Goal: Use online tool/utility: Utilize a website feature to perform a specific function

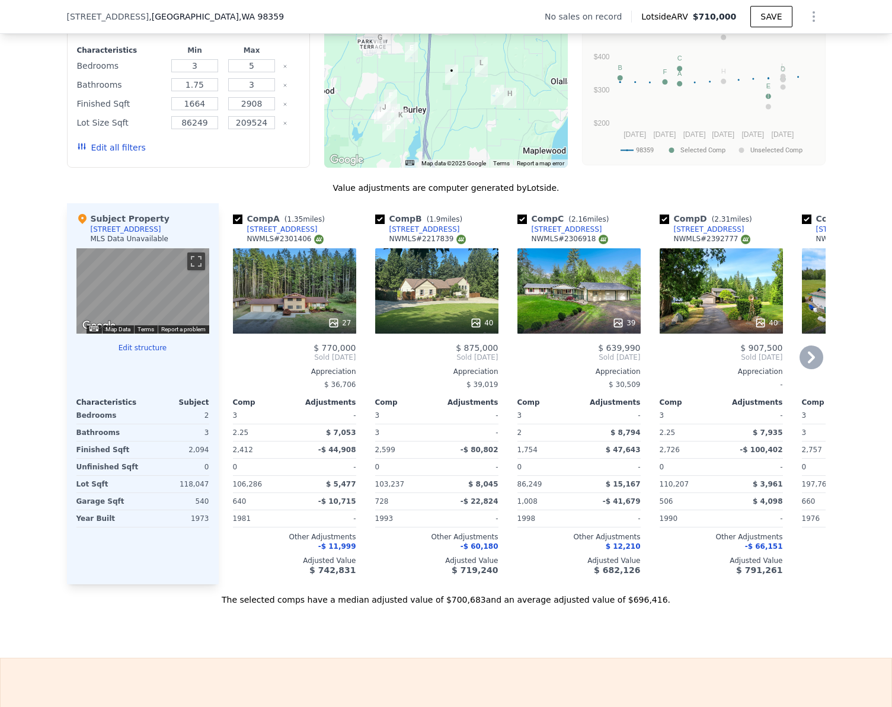
scroll to position [1003, 0]
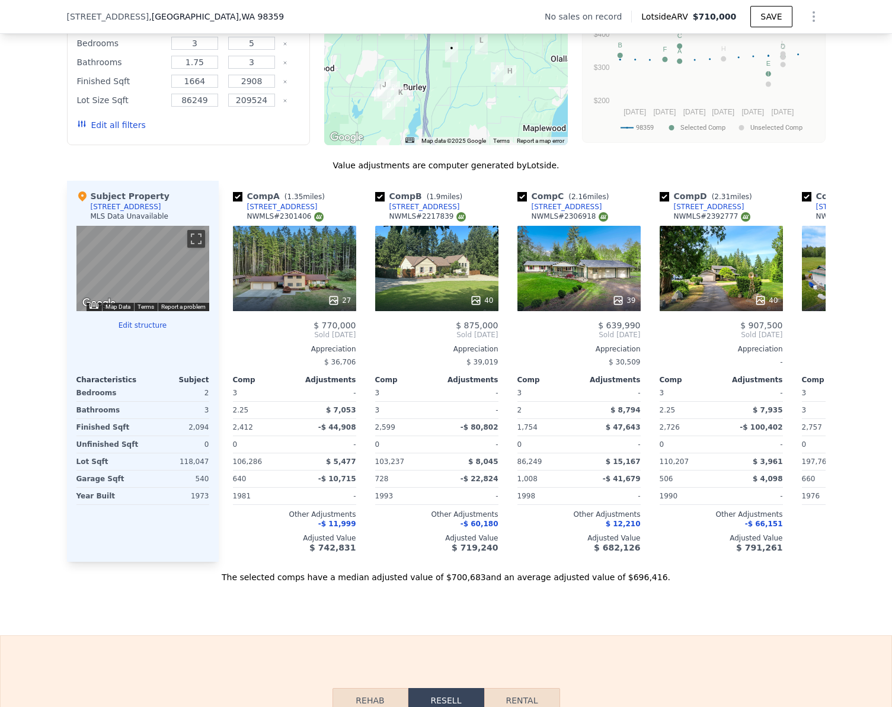
click at [127, 330] on button "Edit structure" at bounding box center [142, 325] width 133 height 9
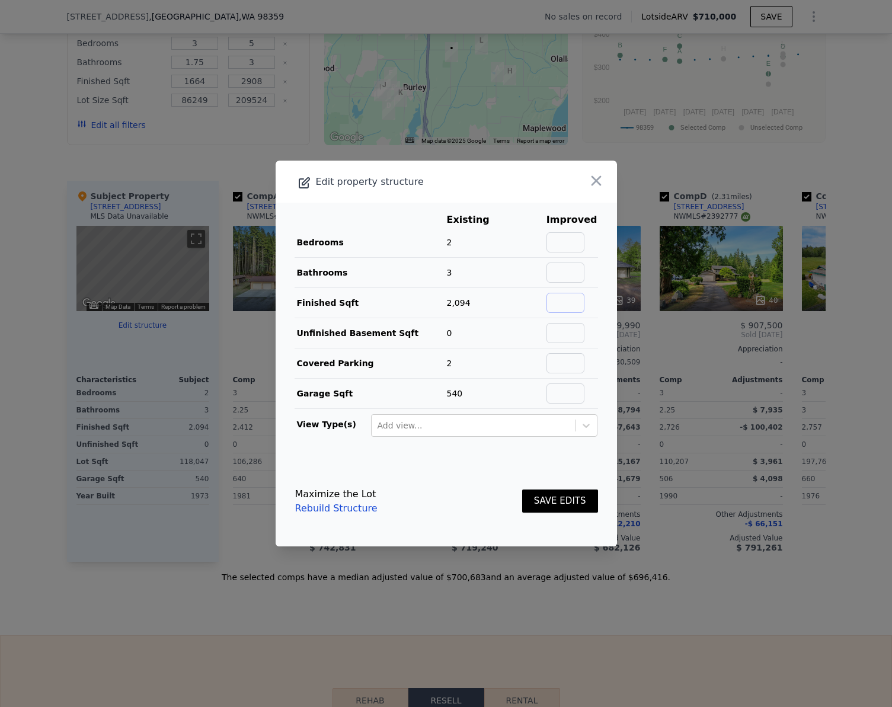
click at [567, 308] on input "text" at bounding box center [565, 303] width 38 height 20
click at [575, 337] on input "text" at bounding box center [565, 333] width 38 height 20
click at [570, 302] on input "text" at bounding box center [565, 303] width 38 height 20
type input "2568"
click at [446, 486] on div "Maximize the Lot Rebuild Structure SAVE EDITS" at bounding box center [446, 501] width 303 height 52
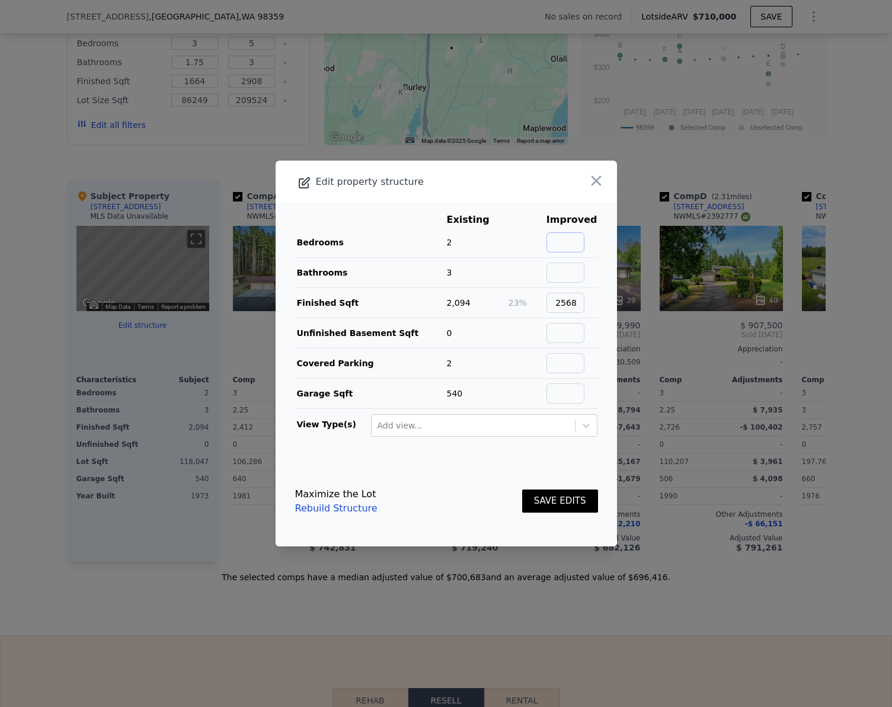
click at [573, 241] on input "text" at bounding box center [565, 242] width 38 height 20
type input "4"
click at [573, 267] on input "text" at bounding box center [565, 273] width 38 height 20
click at [558, 503] on button "SAVE EDITS" at bounding box center [560, 501] width 76 height 23
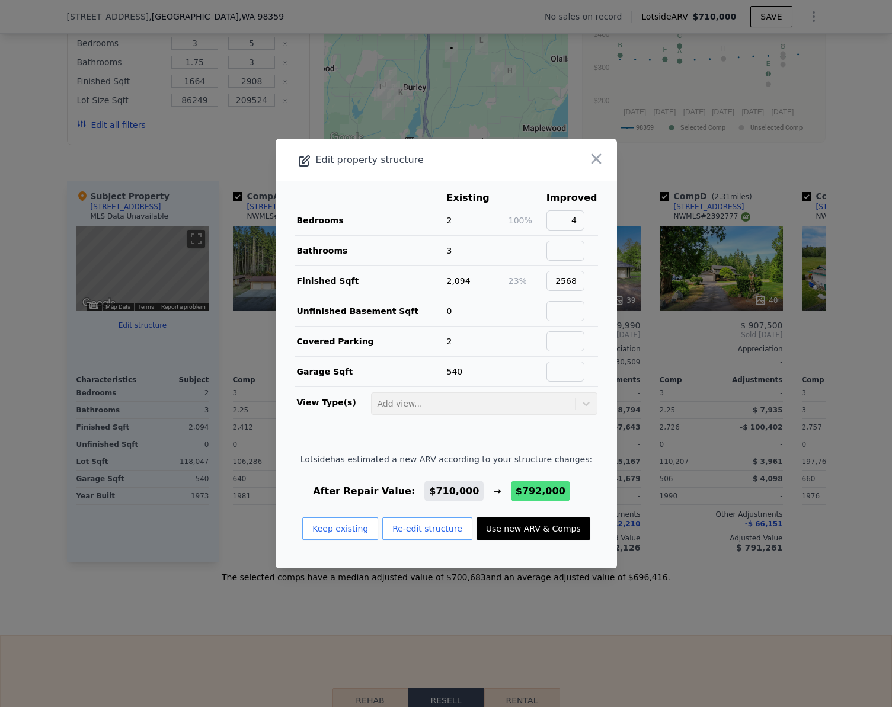
click at [667, 564] on div at bounding box center [446, 353] width 892 height 707
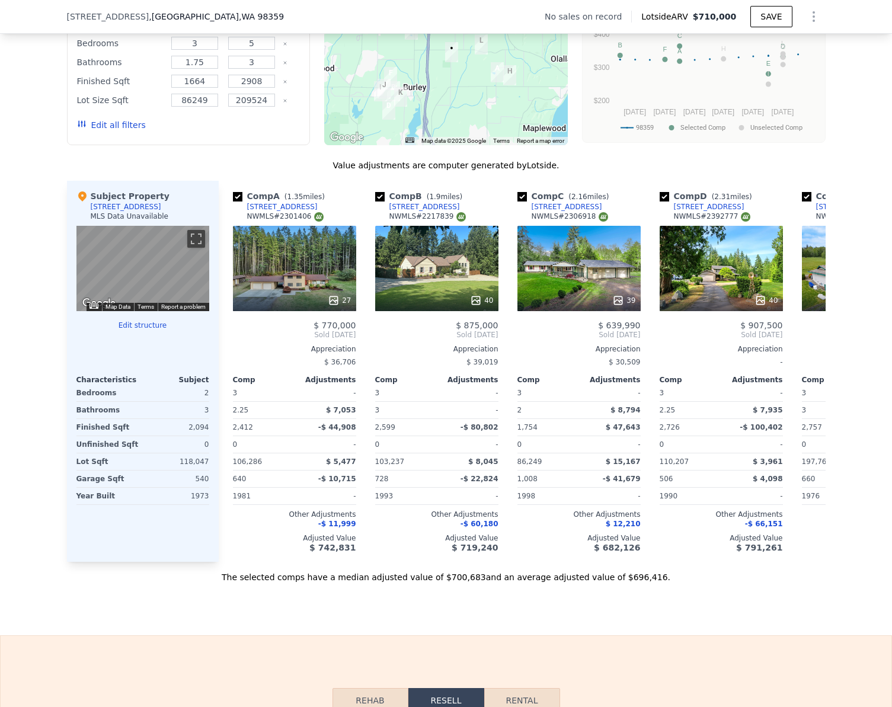
click at [112, 131] on button "Edit all filters" at bounding box center [111, 125] width 69 height 12
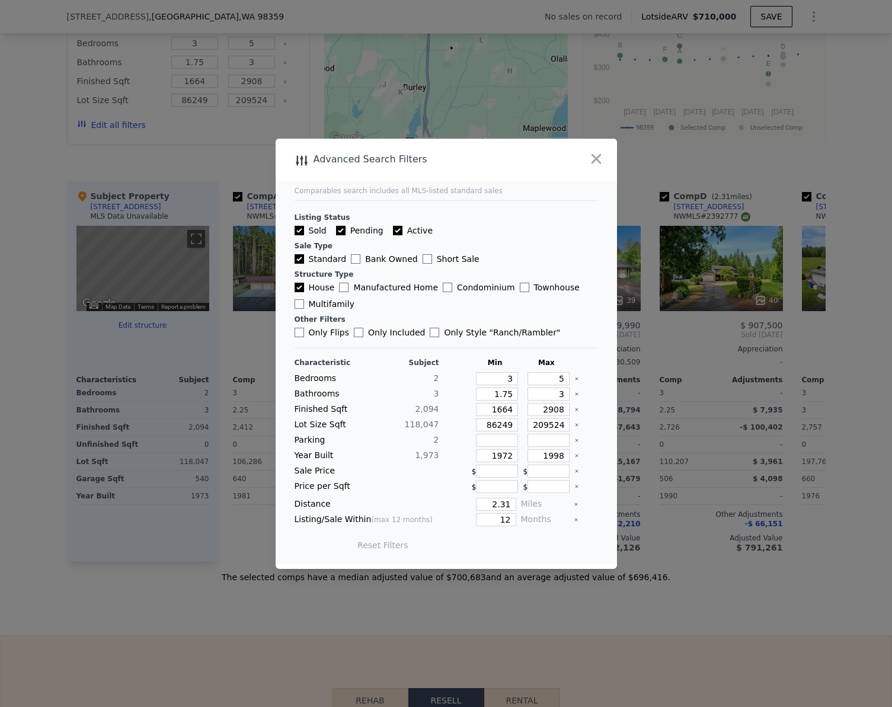
click at [180, 180] on div at bounding box center [446, 353] width 892 height 707
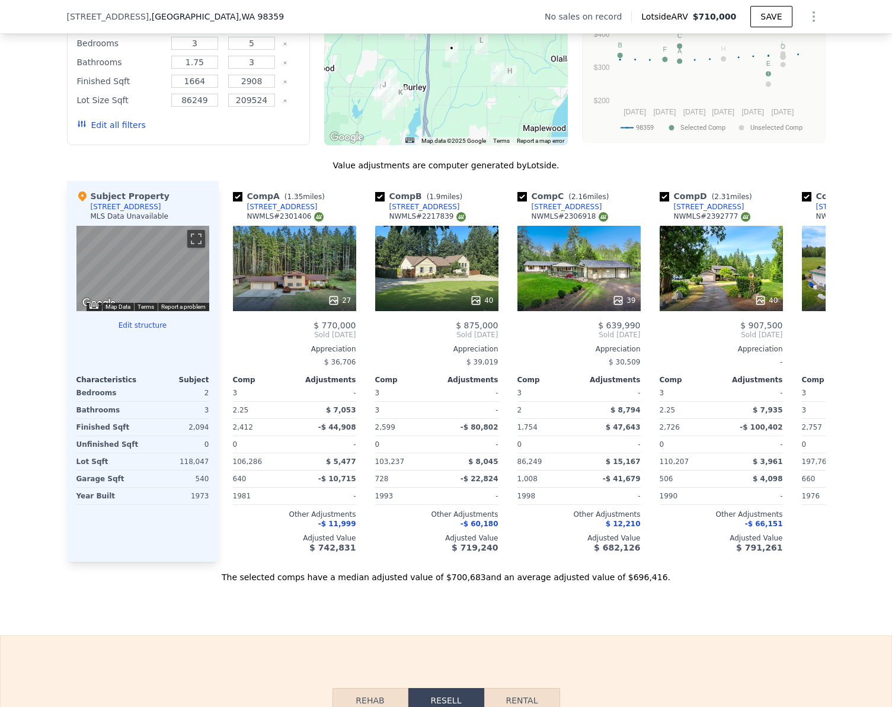
click at [130, 330] on button "Edit structure" at bounding box center [142, 325] width 133 height 9
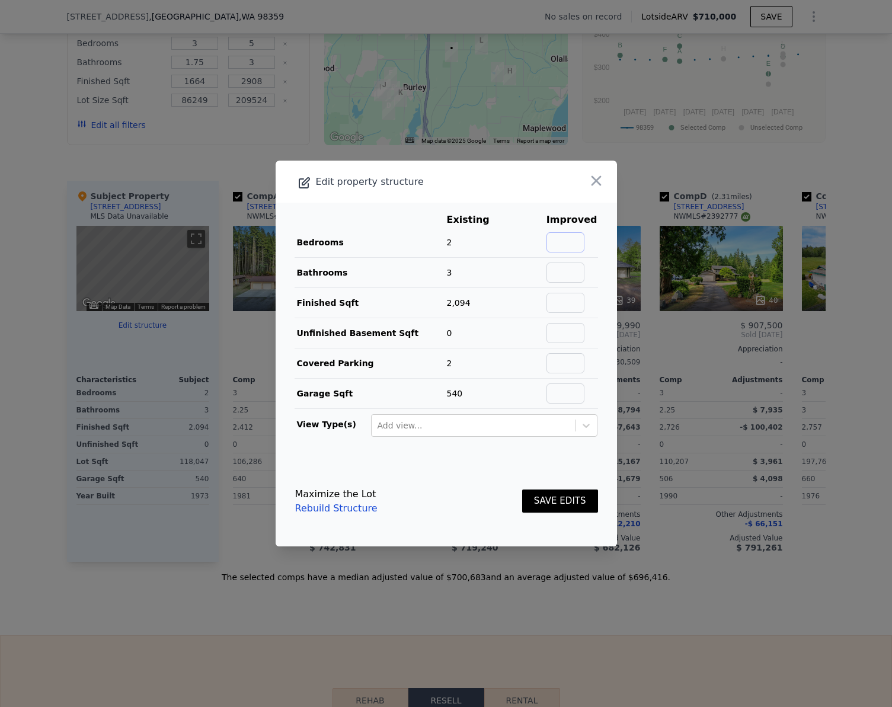
click at [571, 244] on input "text" at bounding box center [565, 242] width 38 height 20
type input "4"
click at [567, 306] on input "text" at bounding box center [565, 303] width 38 height 20
type input "2568"
click at [553, 501] on button "SAVE EDITS" at bounding box center [560, 501] width 76 height 23
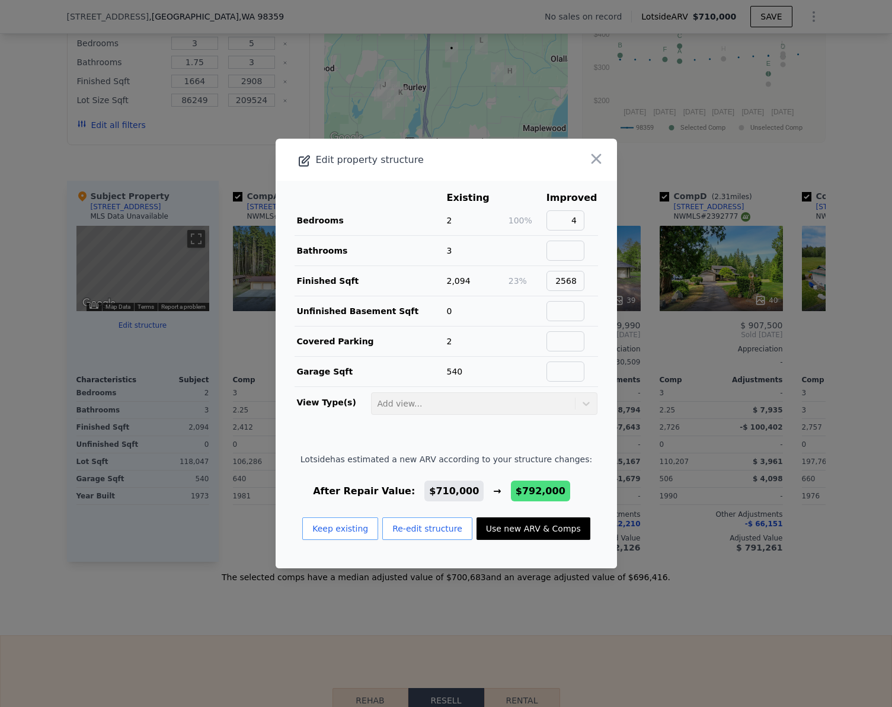
click at [520, 532] on button "Use new ARV & Comps" at bounding box center [534, 528] width 114 height 23
type input "2"
type input "3.25"
type input "2096"
type input "3540"
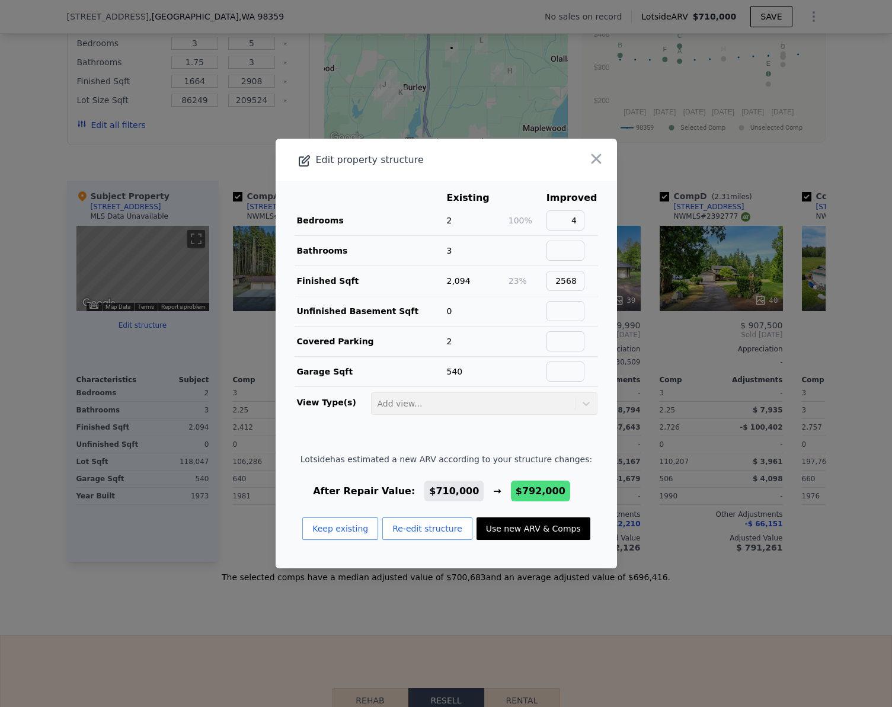
type input "98446"
type input "211266"
checkbox input "true"
type input "$ 792,000"
type input "$ 106,002"
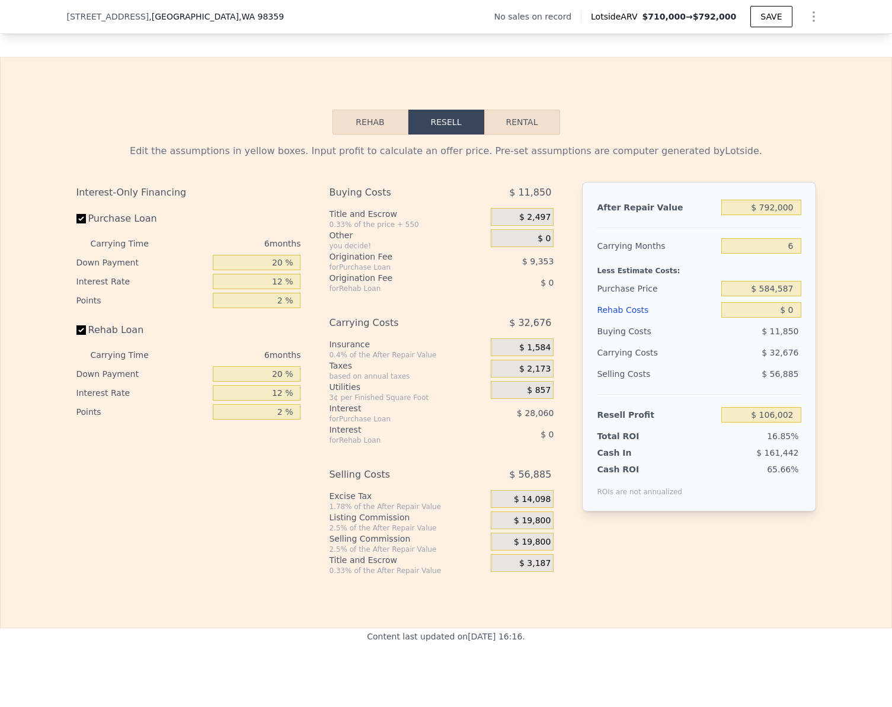
scroll to position [1596, 0]
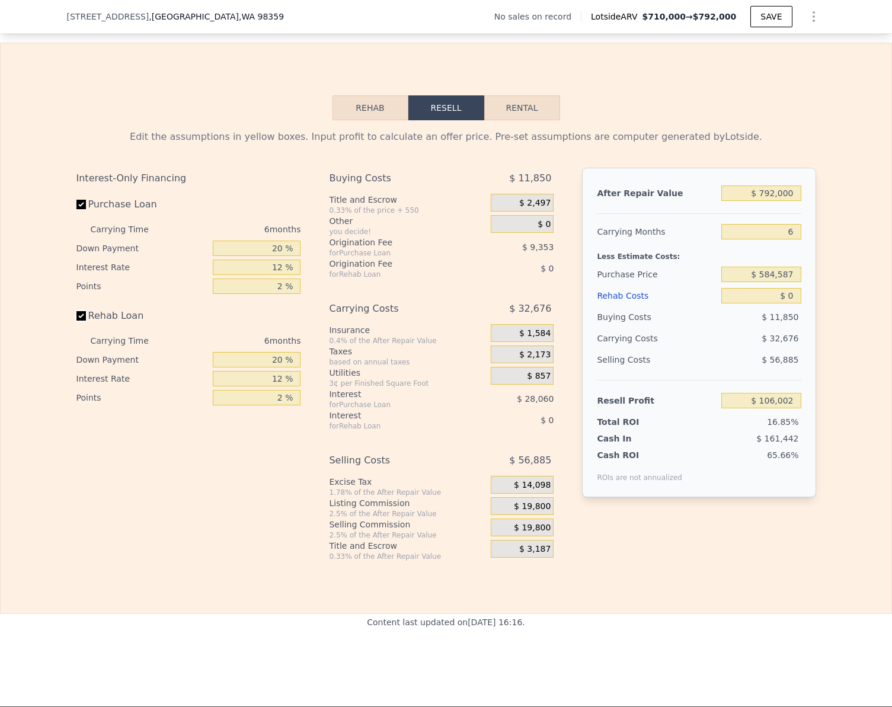
click at [76, 321] on input "Rehab Loan" at bounding box center [80, 315] width 9 height 9
checkbox input "false"
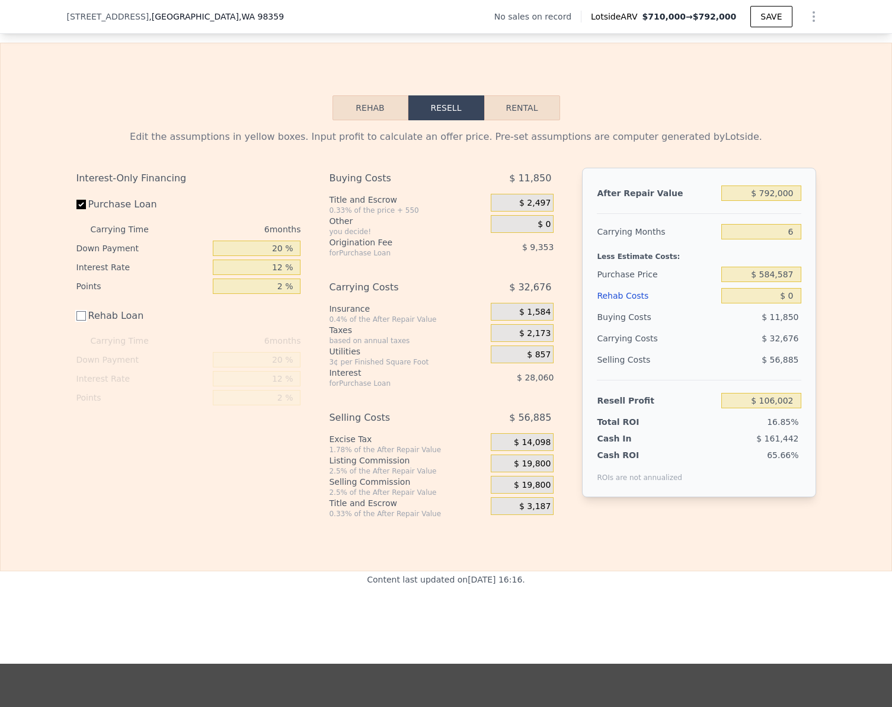
click at [397, 120] on button "Rehab" at bounding box center [371, 107] width 76 height 25
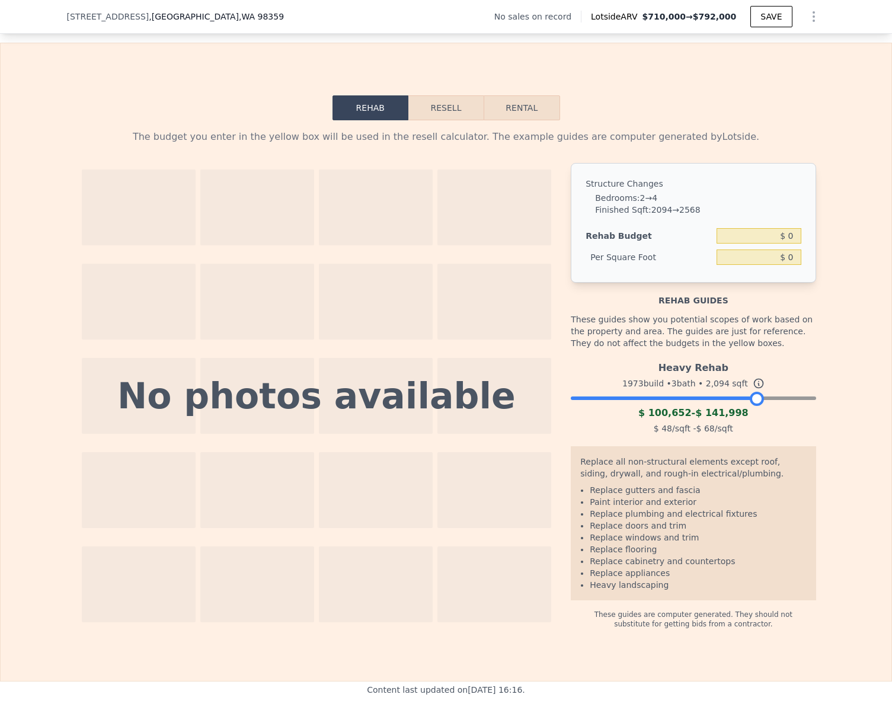
click at [753, 399] on div at bounding box center [693, 395] width 245 height 7
click at [795, 399] on div at bounding box center [693, 395] width 245 height 7
click at [807, 399] on div at bounding box center [693, 395] width 245 height 7
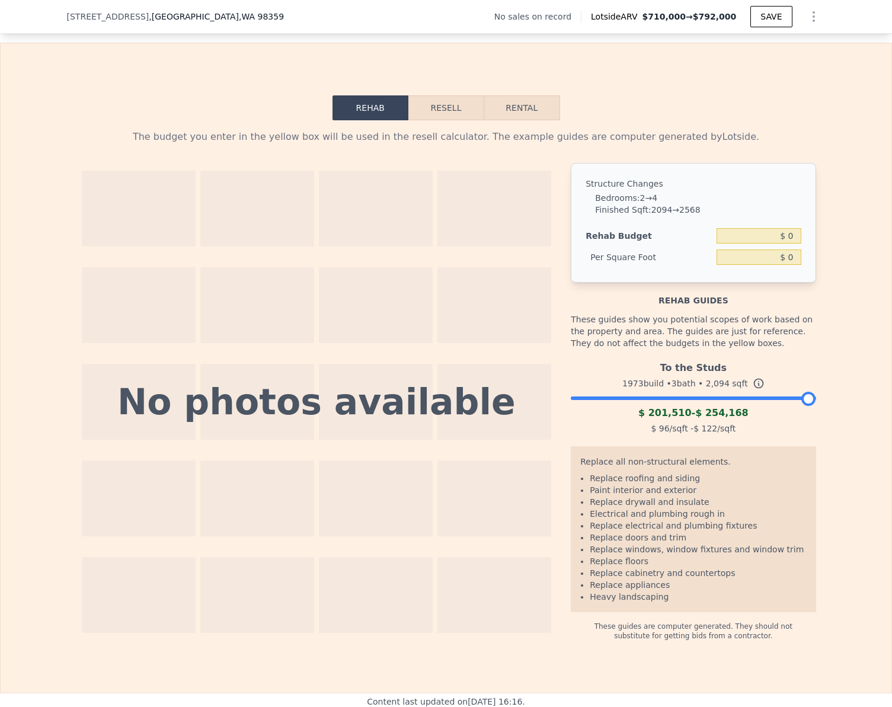
click at [431, 120] on button "Resell" at bounding box center [445, 107] width 75 height 25
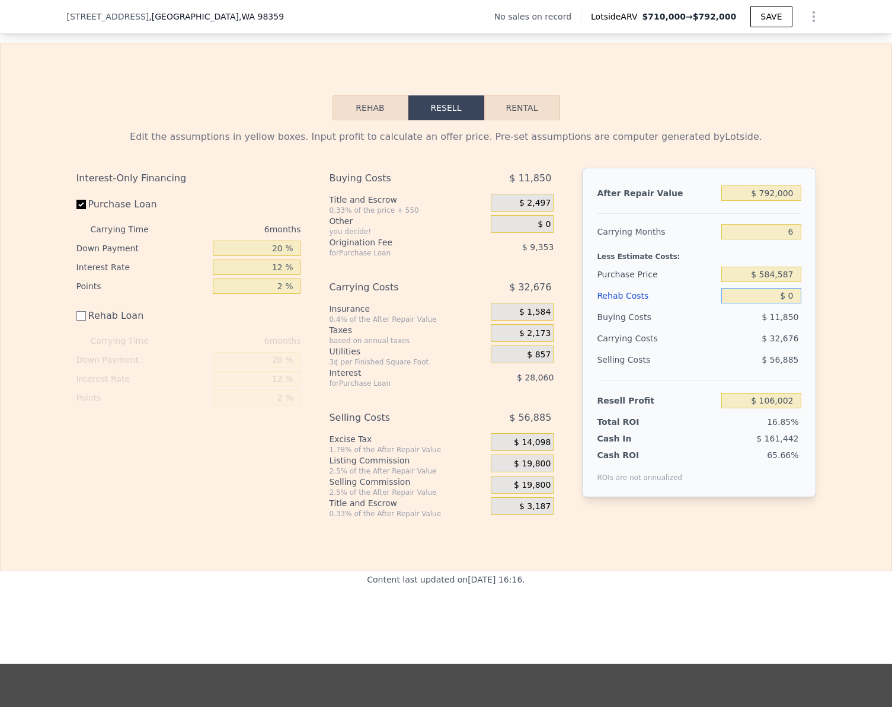
click at [795, 303] on input "$ 0" at bounding box center [760, 295] width 79 height 15
type input "$ 25"
type input "$ 105,977"
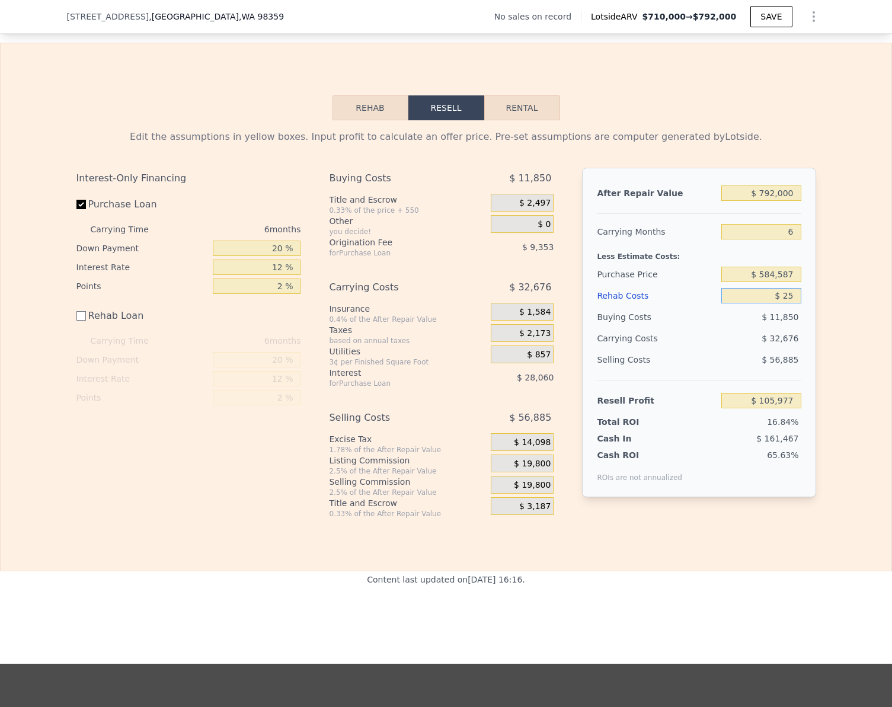
type input "$ 250"
type input "$ 105,752"
type input "$ 2,500"
type input "$ 103,502"
type input "$ 25,000"
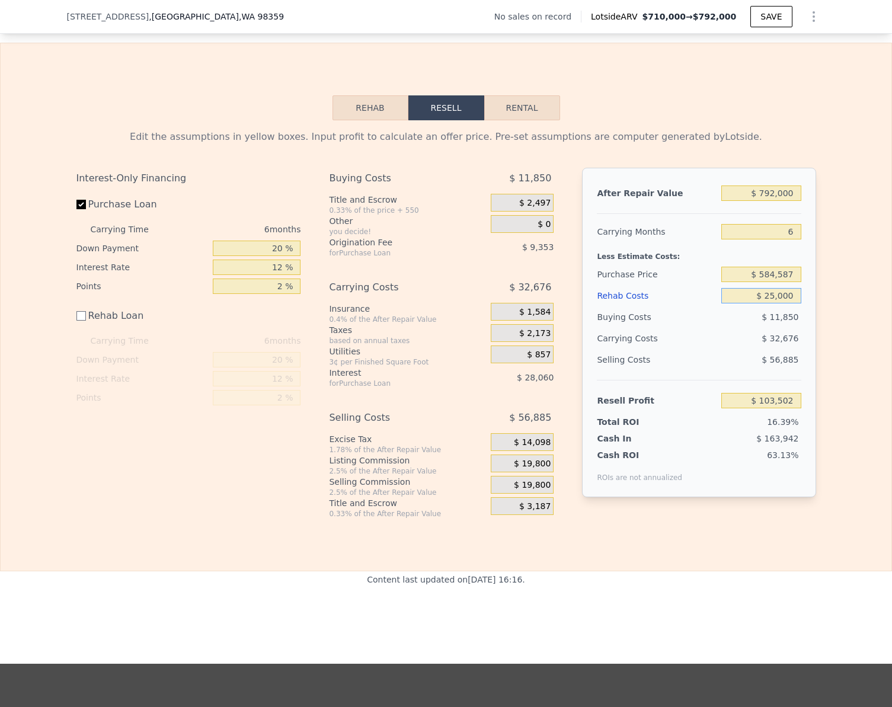
type input "$ 81,002"
type input "$ 250,000"
type input "-$ 143,998"
type input "$ 250,000"
click at [844, 458] on div "Edit the assumptions in yellow boxes. Input profit to calculate an offer price.…" at bounding box center [446, 319] width 891 height 398
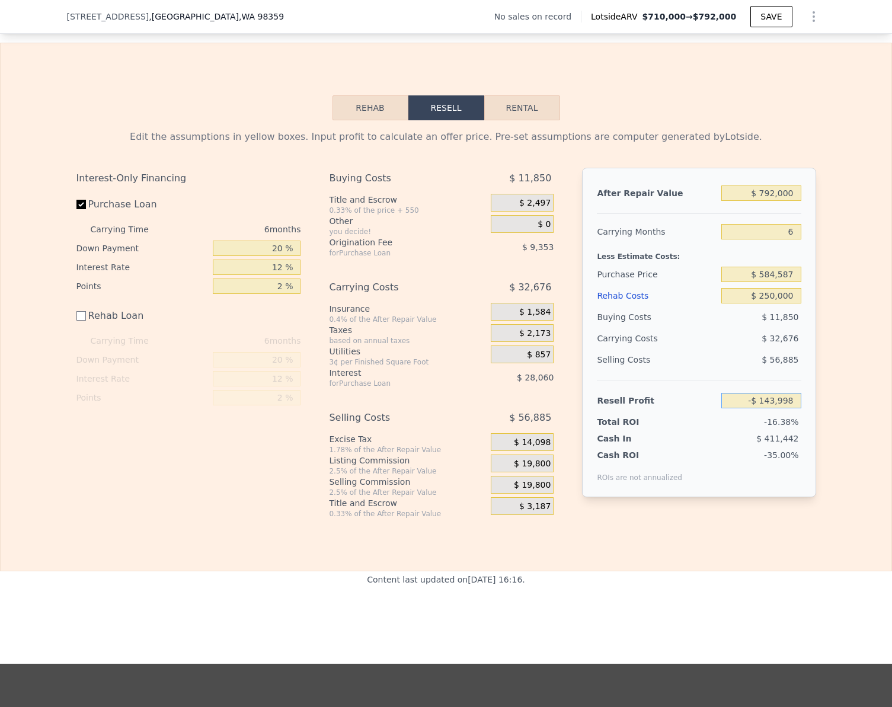
click at [791, 408] on input "-$ 143,998" at bounding box center [760, 400] width 79 height 15
type input "$ 150,000"
click at [784, 544] on div "Rehab Resell Rental Edit the assumptions in yellow boxes. Input profit to calcu…" at bounding box center [446, 307] width 892 height 529
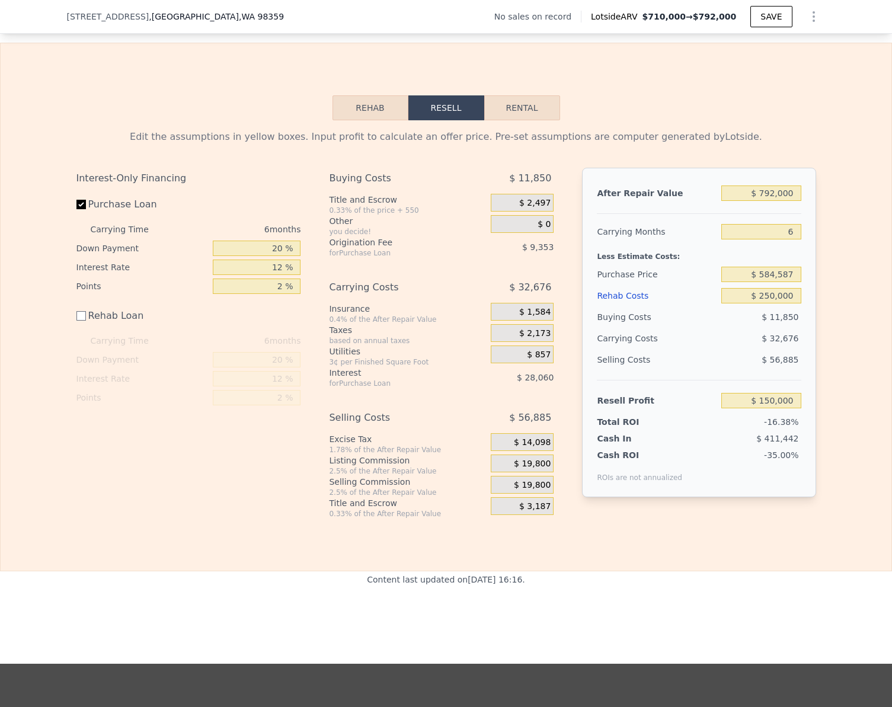
type input "$ 309,138"
click at [791, 408] on input "$ 150,000" at bounding box center [760, 400] width 79 height 15
type input "$ 100,000"
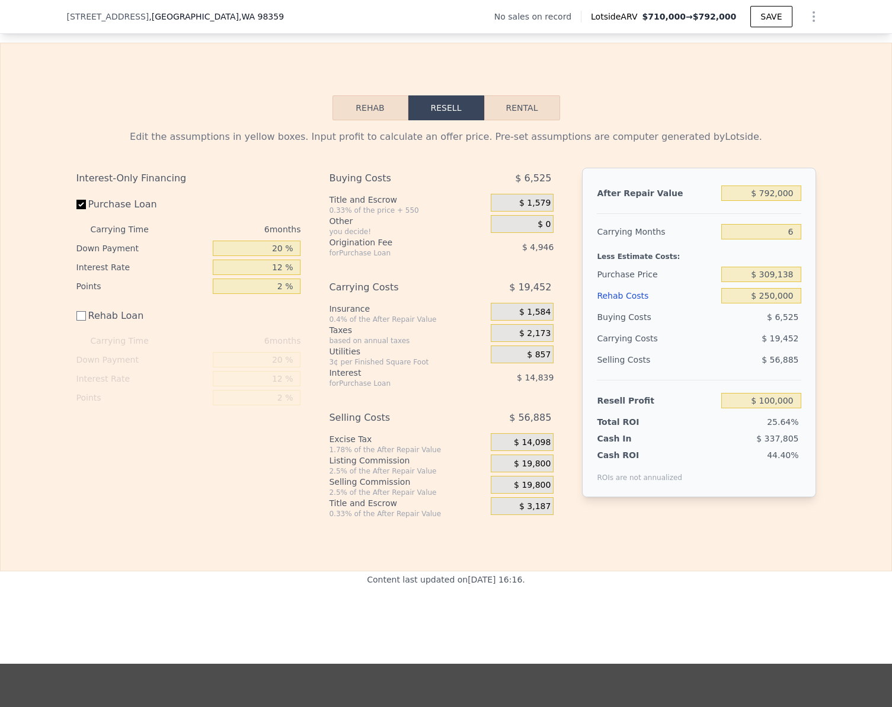
click at [835, 552] on div "Rehab Resell Rental Edit the assumptions in yellow boxes. Input profit to calcu…" at bounding box center [446, 307] width 892 height 529
type input "$ 355,982"
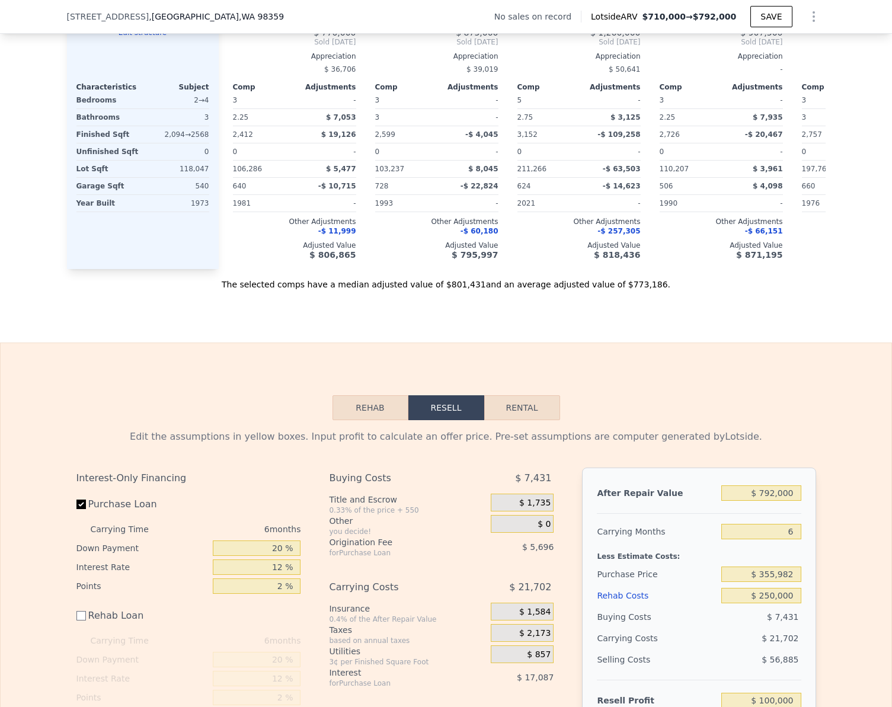
scroll to position [1118, 0]
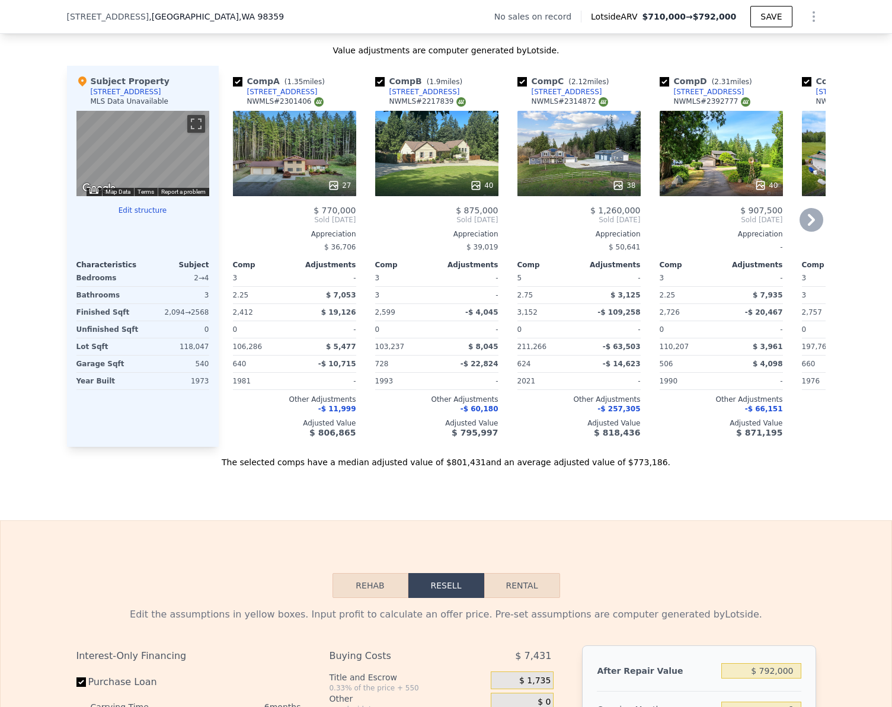
click at [294, 148] on div "27" at bounding box center [294, 153] width 123 height 85
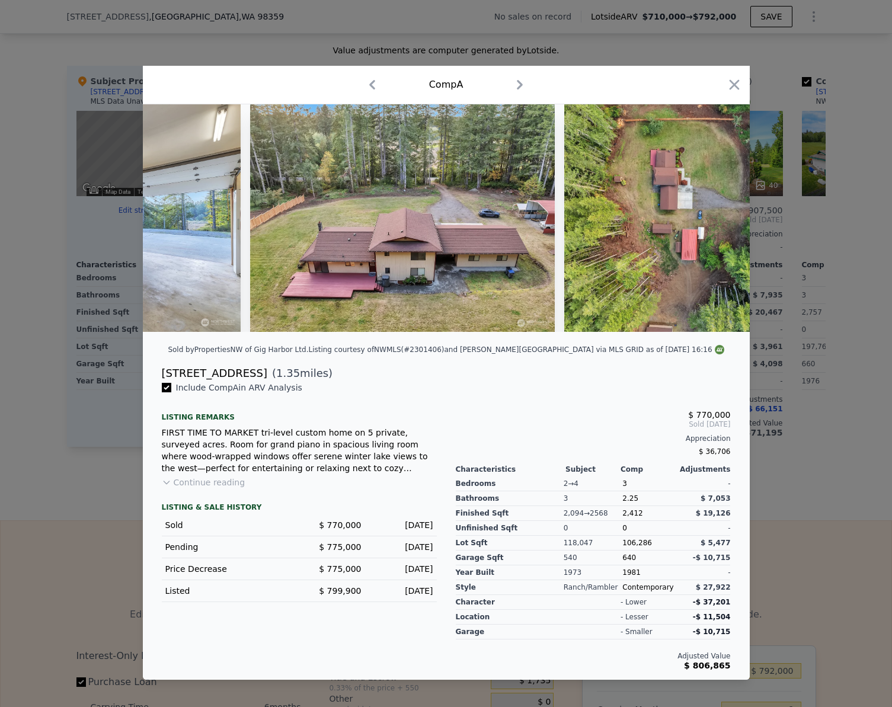
scroll to position [0, 8748]
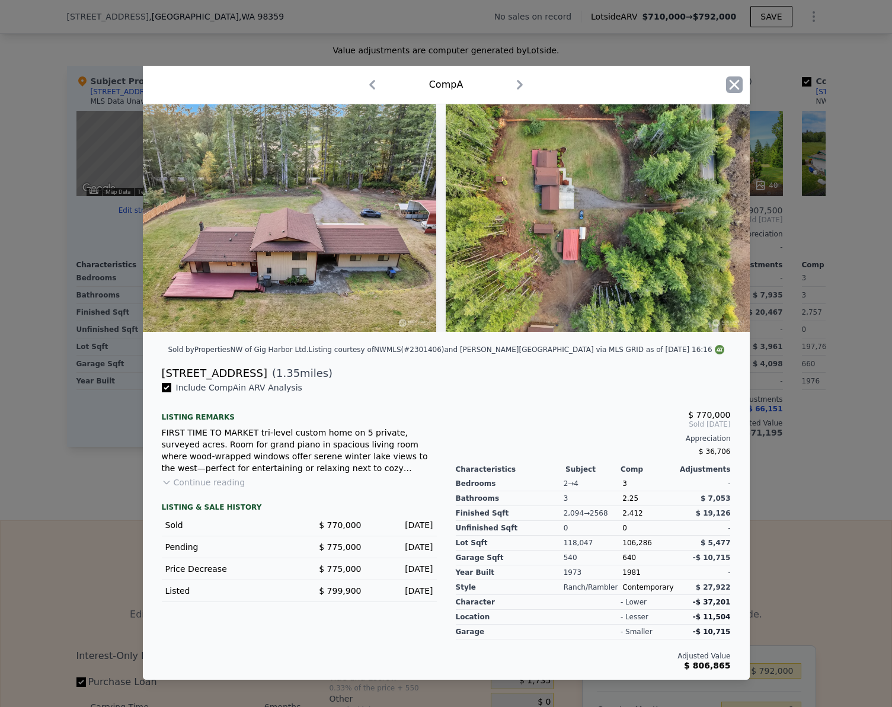
click at [740, 82] on icon "button" at bounding box center [734, 84] width 17 height 17
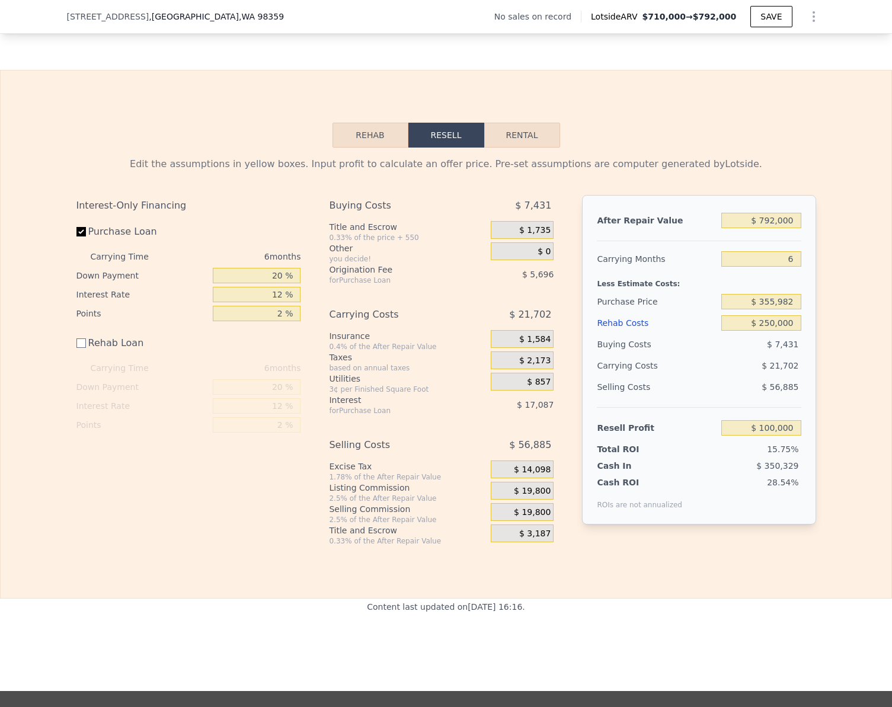
scroll to position [1474, 0]
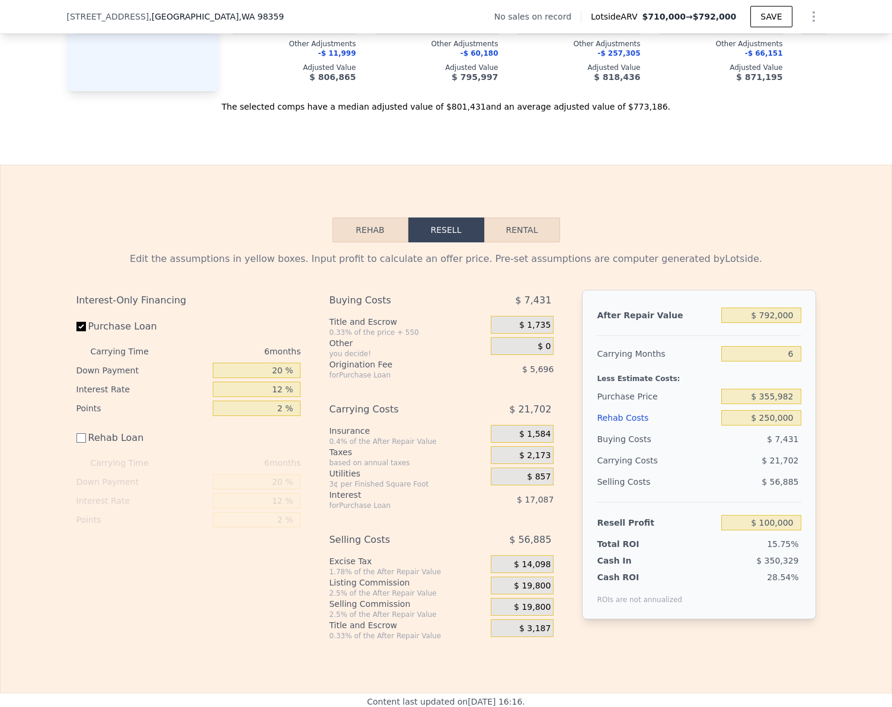
click at [369, 242] on button "Rehab" at bounding box center [371, 230] width 76 height 25
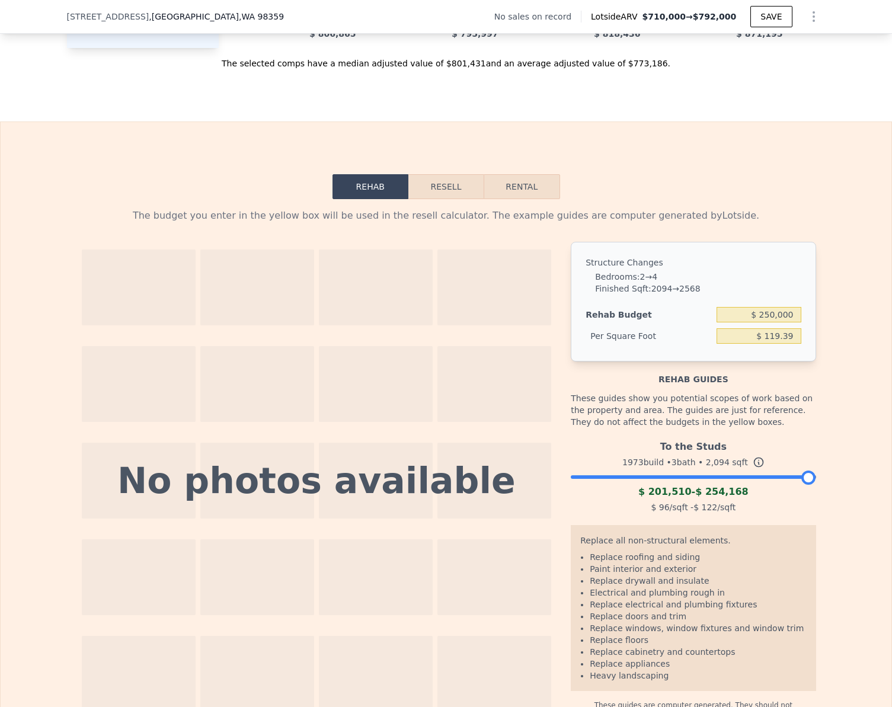
scroll to position [1533, 0]
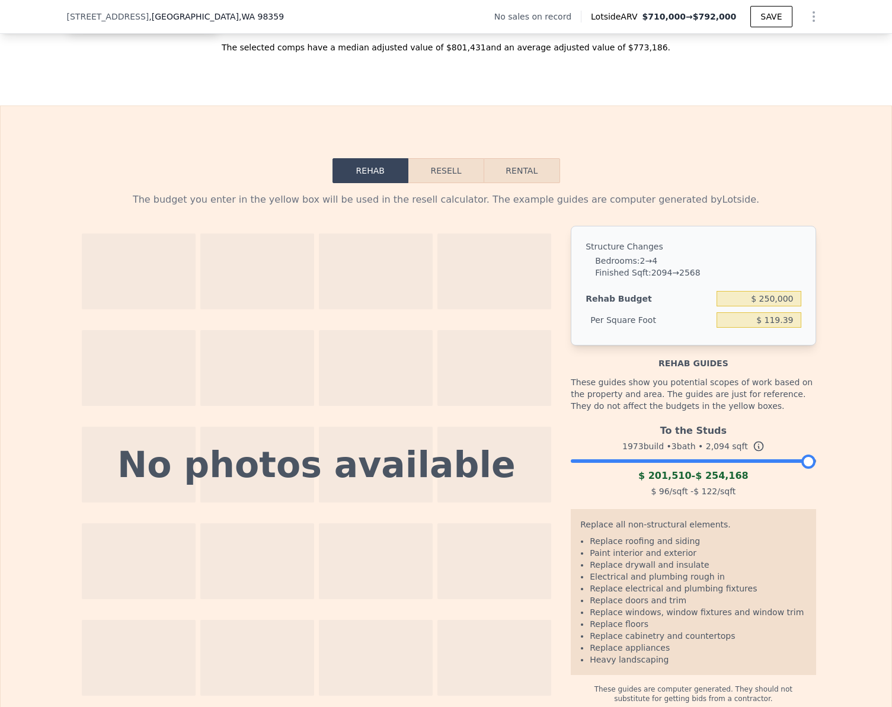
click at [439, 183] on button "Resell" at bounding box center [445, 170] width 75 height 25
